Goal: Information Seeking & Learning: Check status

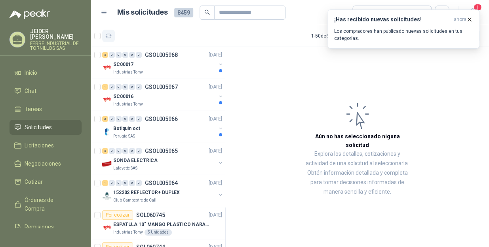
click at [111, 34] on icon "button" at bounding box center [108, 36] width 7 height 7
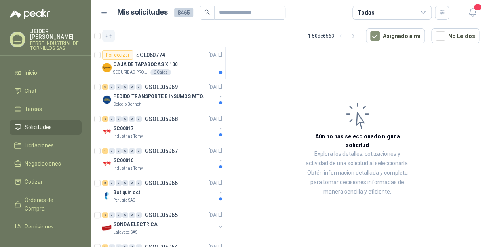
click at [111, 37] on icon "button" at bounding box center [108, 36] width 7 height 7
click at [115, 34] on article "1 - 50 de 6563 Asignado a mi No Leídos" at bounding box center [290, 35] width 398 height 21
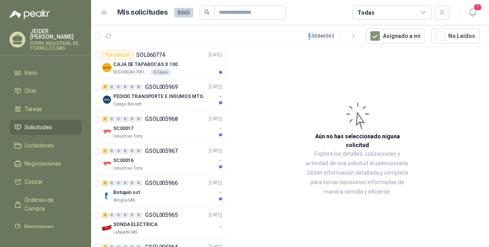
click at [115, 34] on article "1 - 50 de 6563 Asignado a mi No Leídos" at bounding box center [290, 35] width 398 height 21
click at [112, 35] on button "button" at bounding box center [108, 36] width 13 height 13
click at [151, 36] on article "1 1 1 - 50 de 6563 Asignado a mi No Leídos" at bounding box center [290, 35] width 398 height 21
click at [146, 36] on icon "button" at bounding box center [144, 36] width 7 height 7
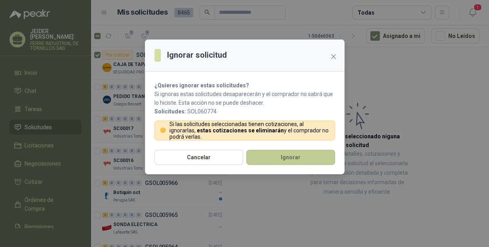
click at [279, 154] on button "Ignorar" at bounding box center [290, 157] width 89 height 15
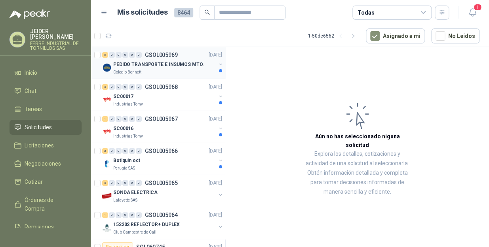
click at [159, 73] on div "Colegio Bennett" at bounding box center [164, 72] width 103 height 6
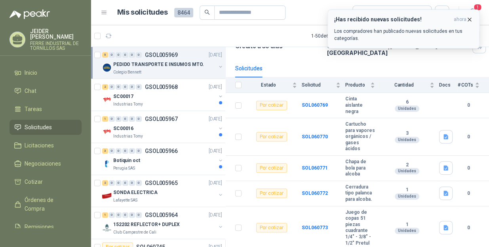
click at [472, 19] on icon "button" at bounding box center [469, 19] width 7 height 7
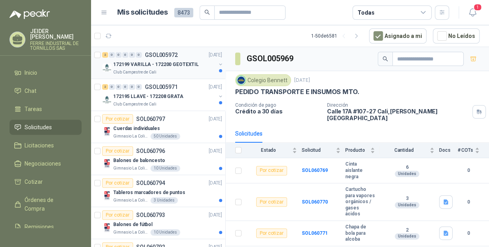
click at [161, 70] on div "Club Campestre de Cali" at bounding box center [164, 72] width 103 height 6
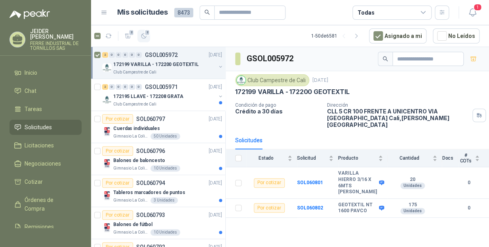
click at [147, 32] on span "2" at bounding box center [148, 32] width 6 height 6
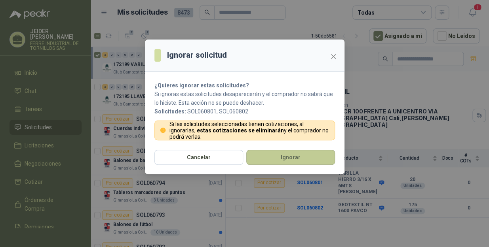
click at [268, 157] on button "Ignorar" at bounding box center [290, 157] width 89 height 15
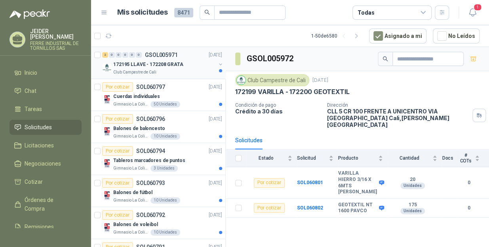
click at [165, 67] on p "172195 LLAVE - 172208 GRATA" at bounding box center [148, 65] width 70 height 8
